Goal: Find specific page/section: Find specific page/section

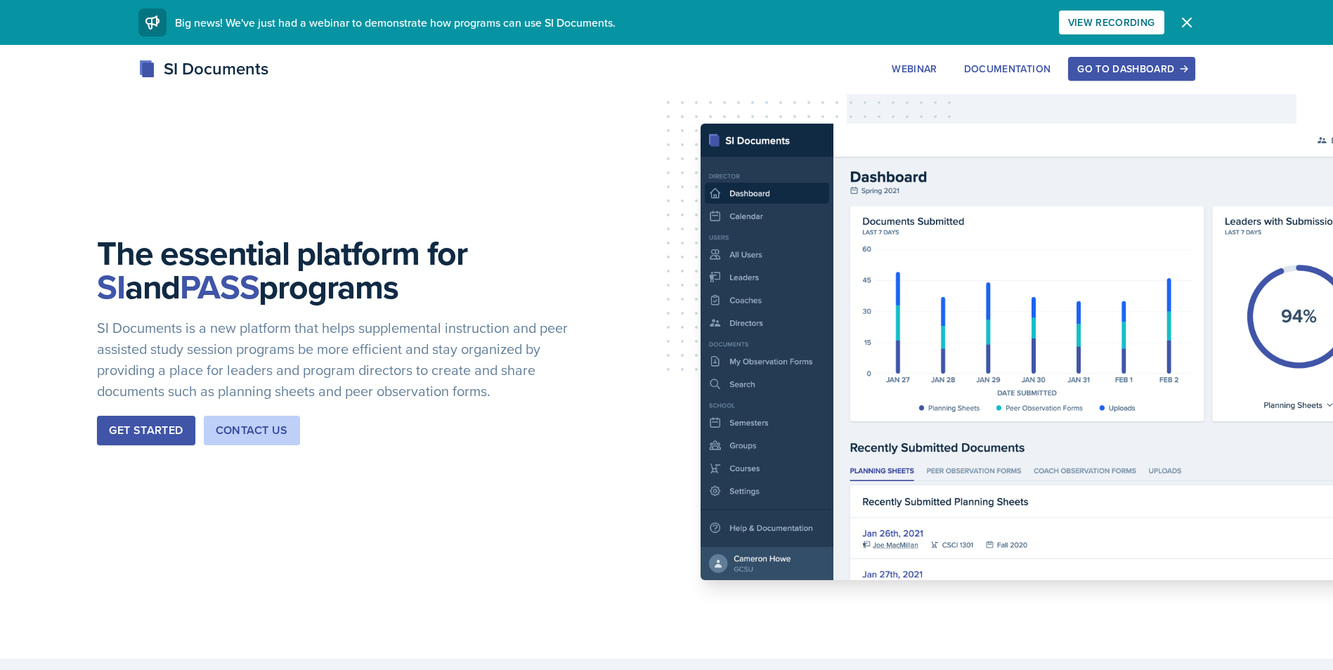
click at [1101, 61] on button "Go to Dashboard" at bounding box center [1131, 69] width 127 height 24
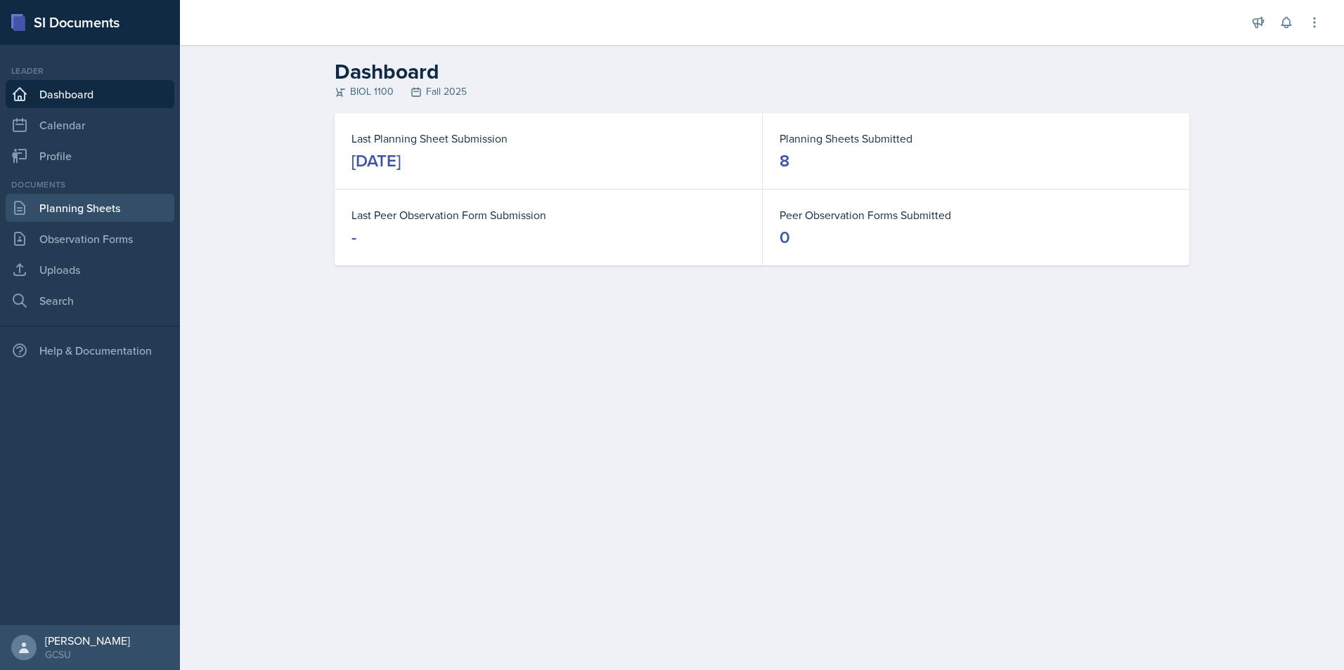
click at [84, 203] on link "Planning Sheets" at bounding box center [90, 208] width 169 height 28
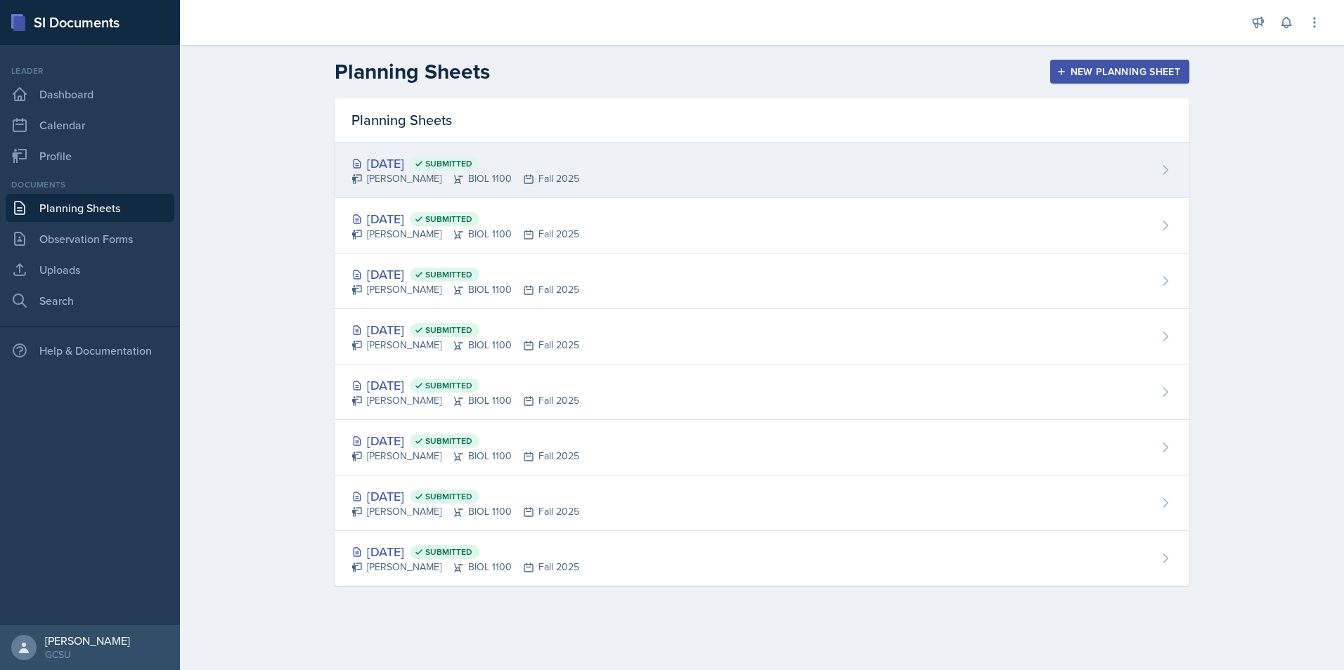
click at [420, 169] on div "[DATE] Submitted" at bounding box center [465, 163] width 228 height 19
